Goal: Find specific page/section

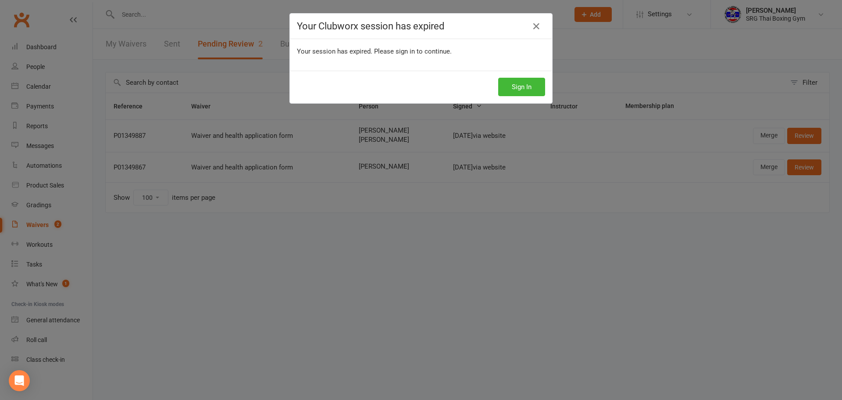
select select "100"
click at [509, 96] on button "Sign In" at bounding box center [521, 87] width 47 height 18
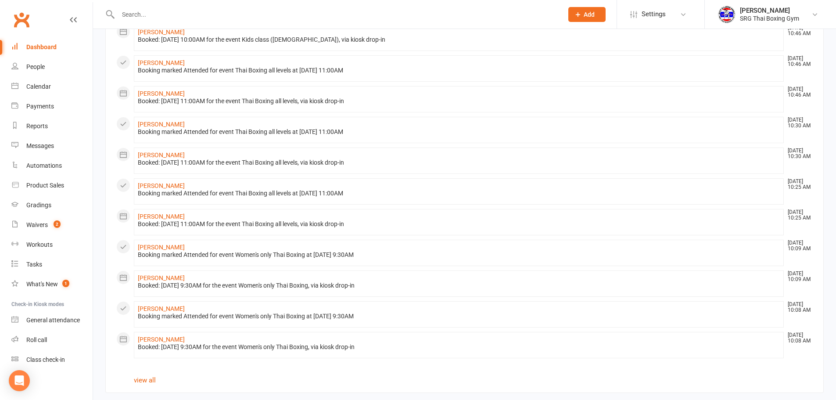
scroll to position [367, 0]
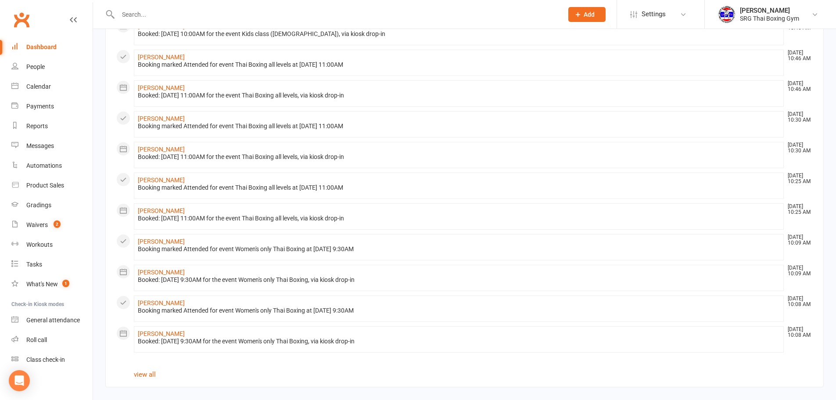
click at [147, 378] on section "All activities Recent Activity David Jin Sep 13, 10:57 AM Booking marked Attend…" at bounding box center [464, 46] width 718 height 682
click at [147, 376] on link "view all" at bounding box center [145, 374] width 22 height 8
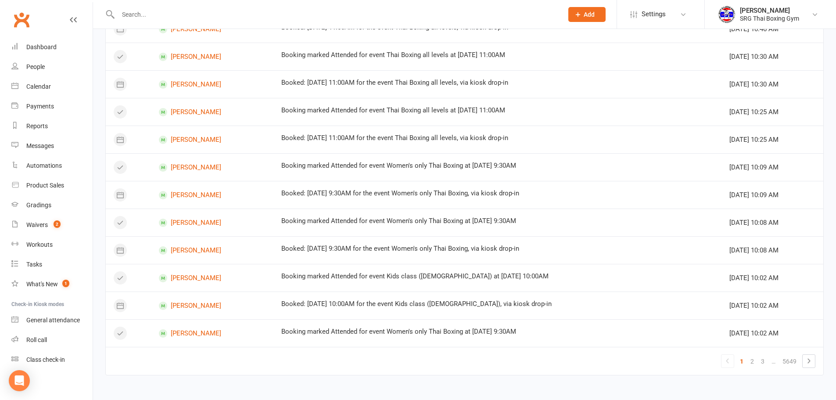
scroll to position [452, 0]
click at [763, 365] on link "3" at bounding box center [762, 361] width 11 height 12
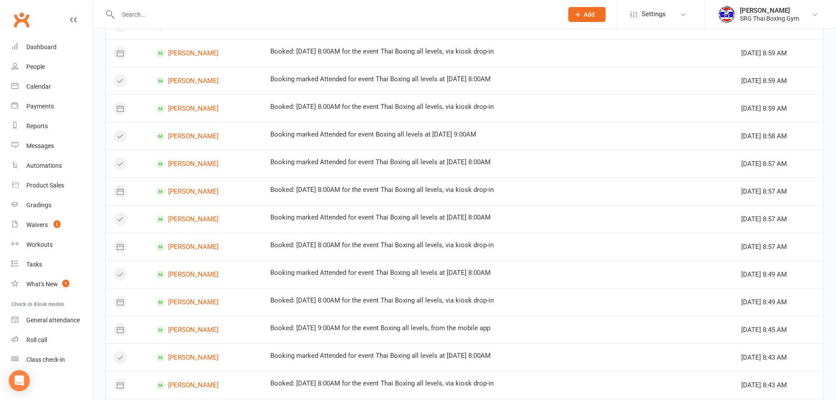
scroll to position [276, 0]
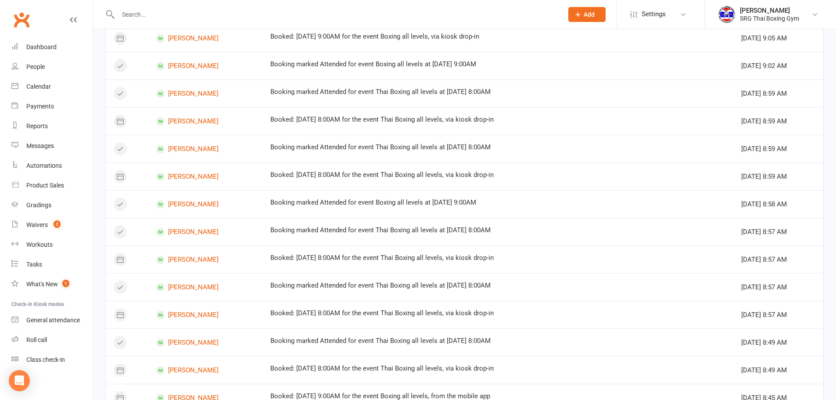
click at [189, 17] on input "text" at bounding box center [335, 14] width 441 height 12
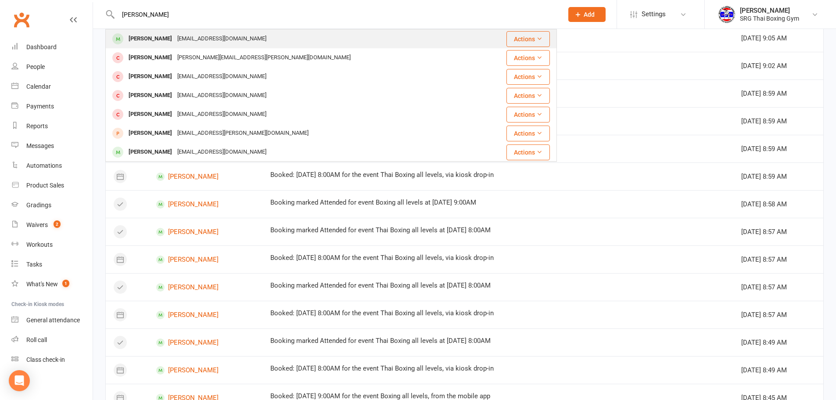
type input "scott gut"
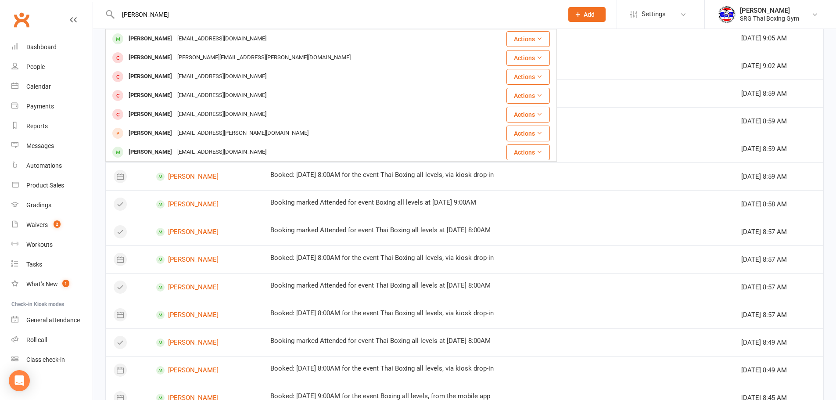
click at [232, 35] on div "Scott Guthrie amstrees@gmail.com" at bounding box center [293, 39] width 374 height 18
